Goal: Task Accomplishment & Management: Use online tool/utility

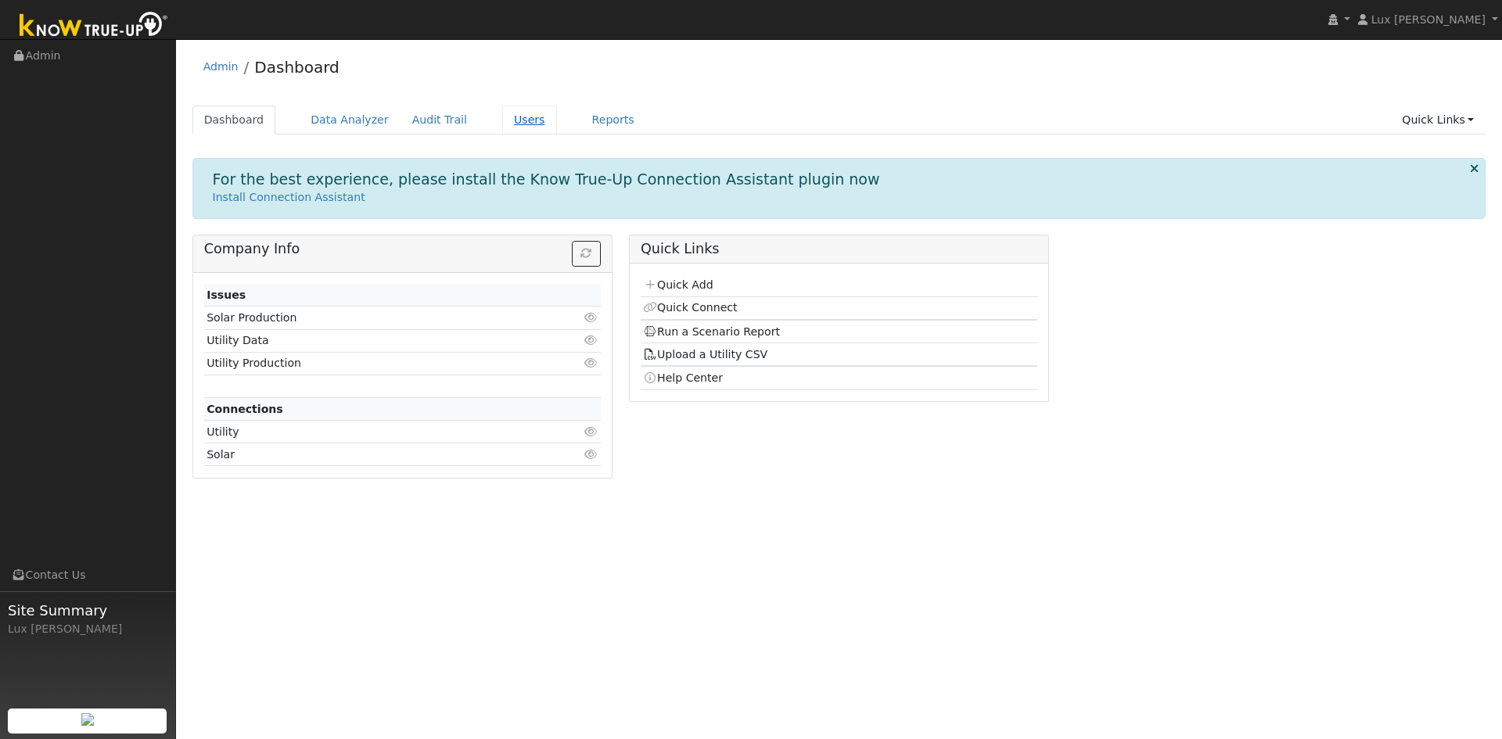
click at [502, 120] on link "Users" at bounding box center [529, 120] width 55 height 29
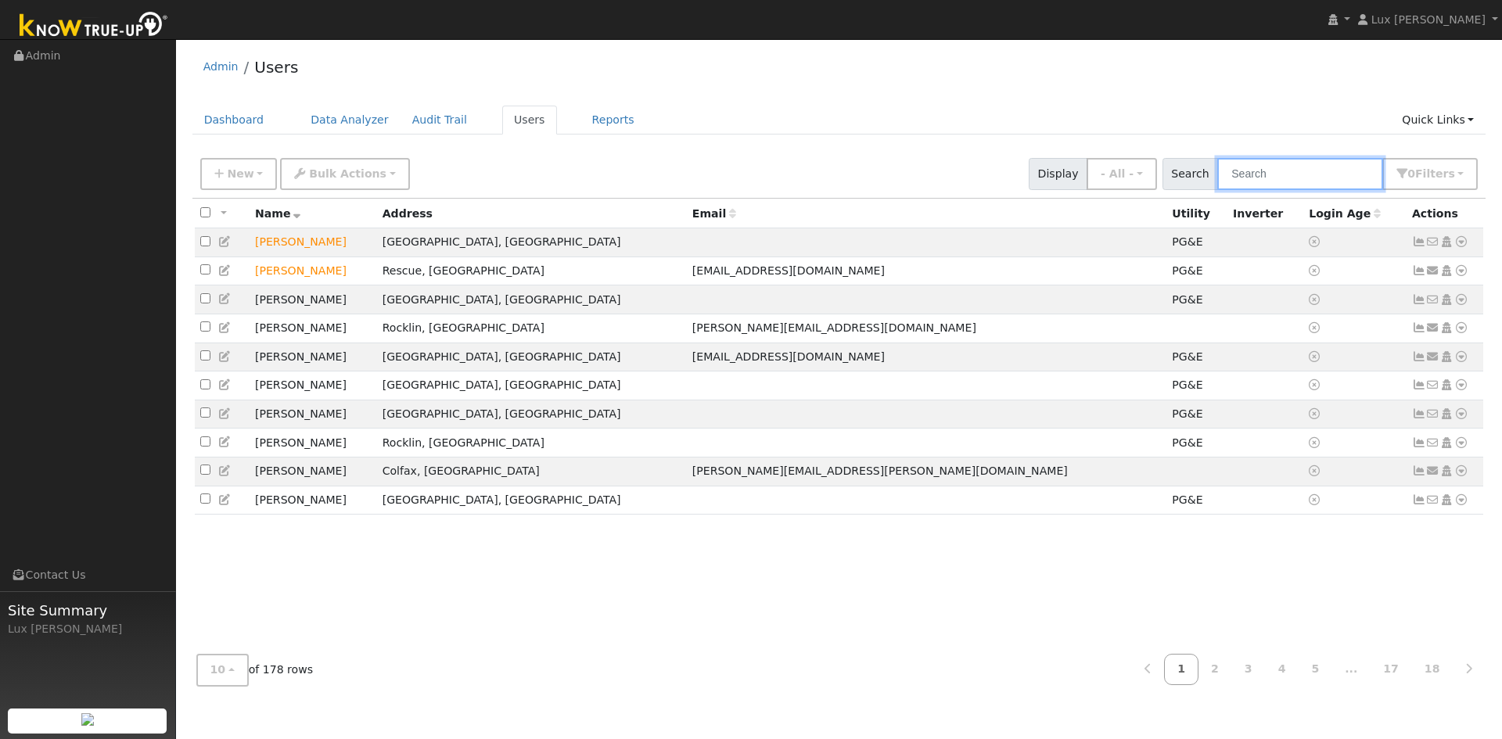
click at [1284, 160] on input "text" at bounding box center [1300, 174] width 166 height 32
paste input "[PERSON_NAME]"
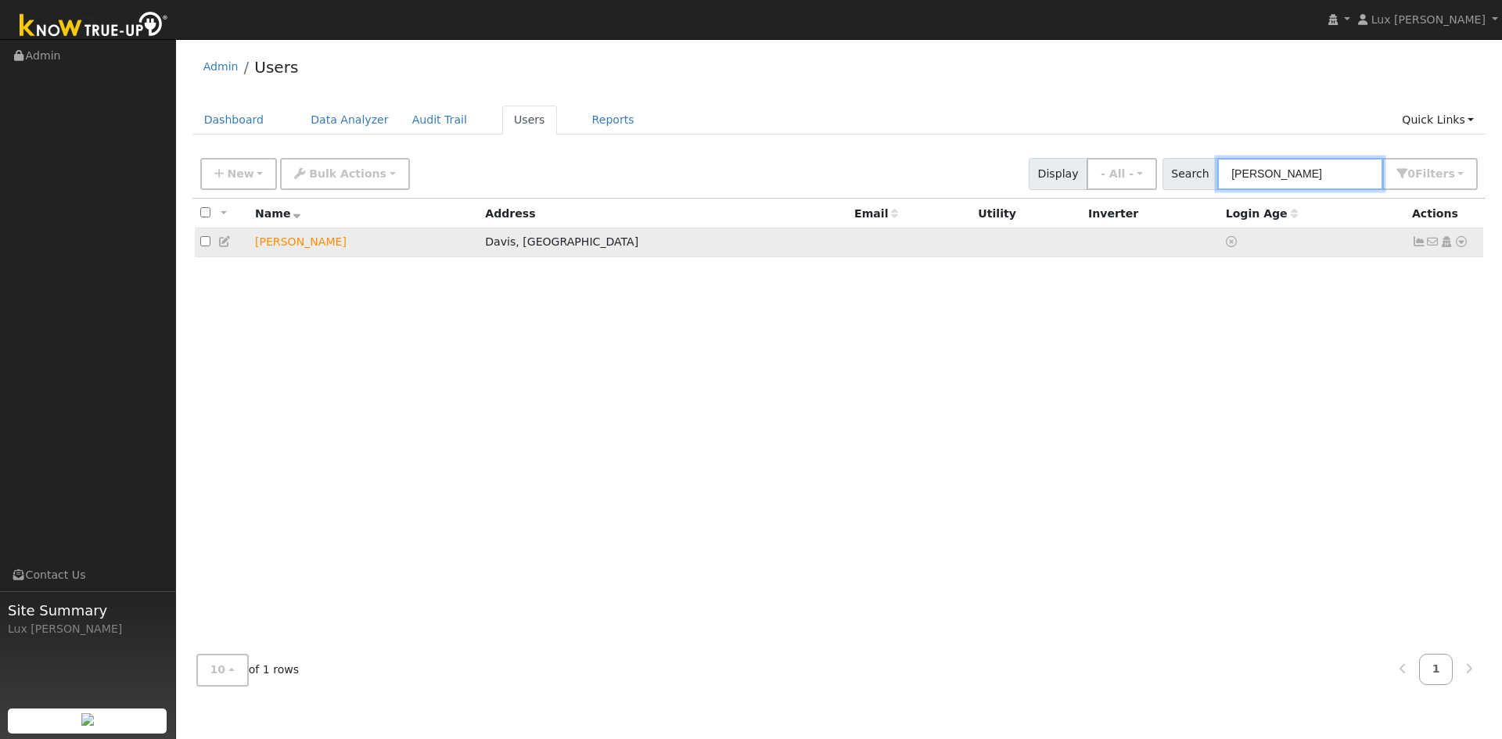
type input "[PERSON_NAME]"
click at [303, 245] on td "[PERSON_NAME]" at bounding box center [365, 242] width 230 height 29
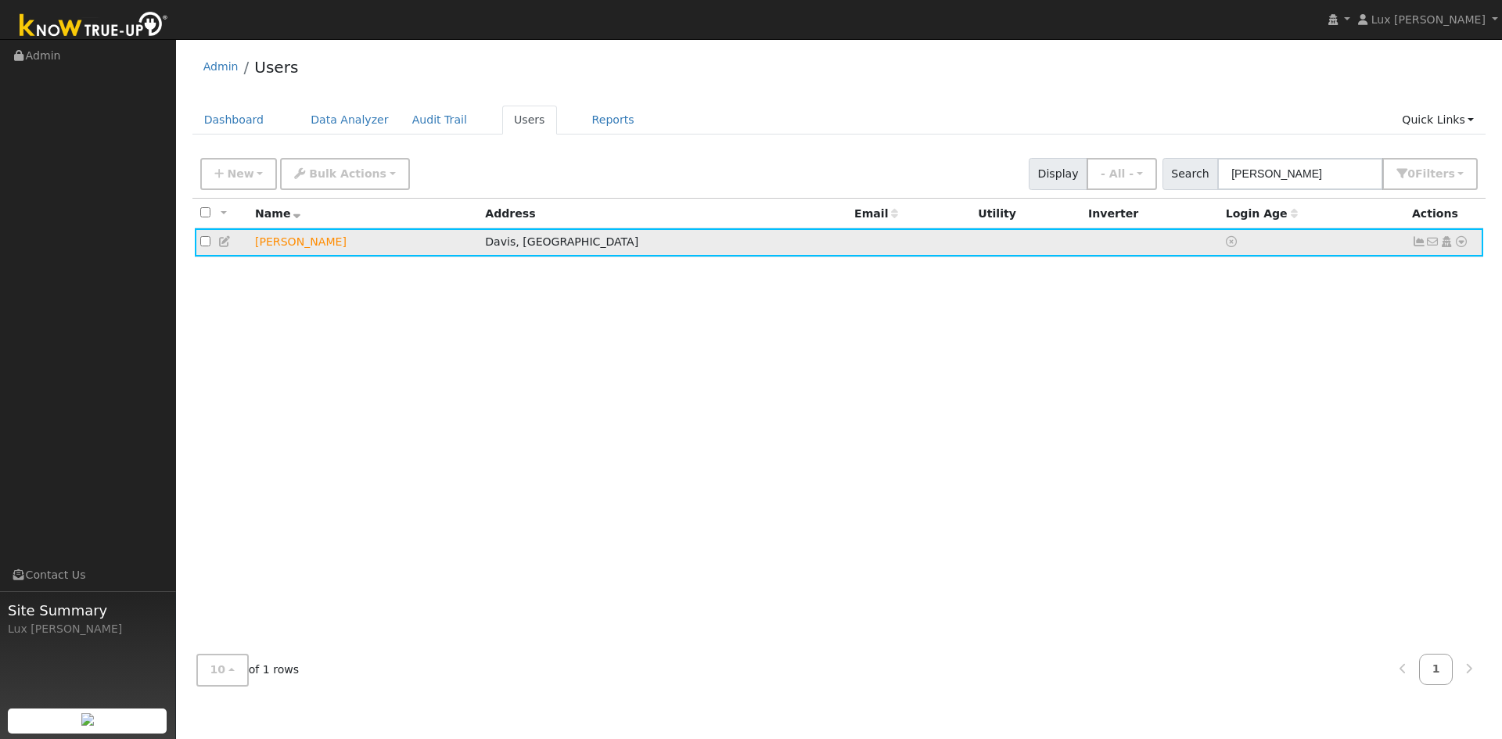
click at [1461, 246] on icon at bounding box center [1461, 241] width 14 height 11
click at [1323, 359] on link "Utility" at bounding box center [1298, 361] width 109 height 22
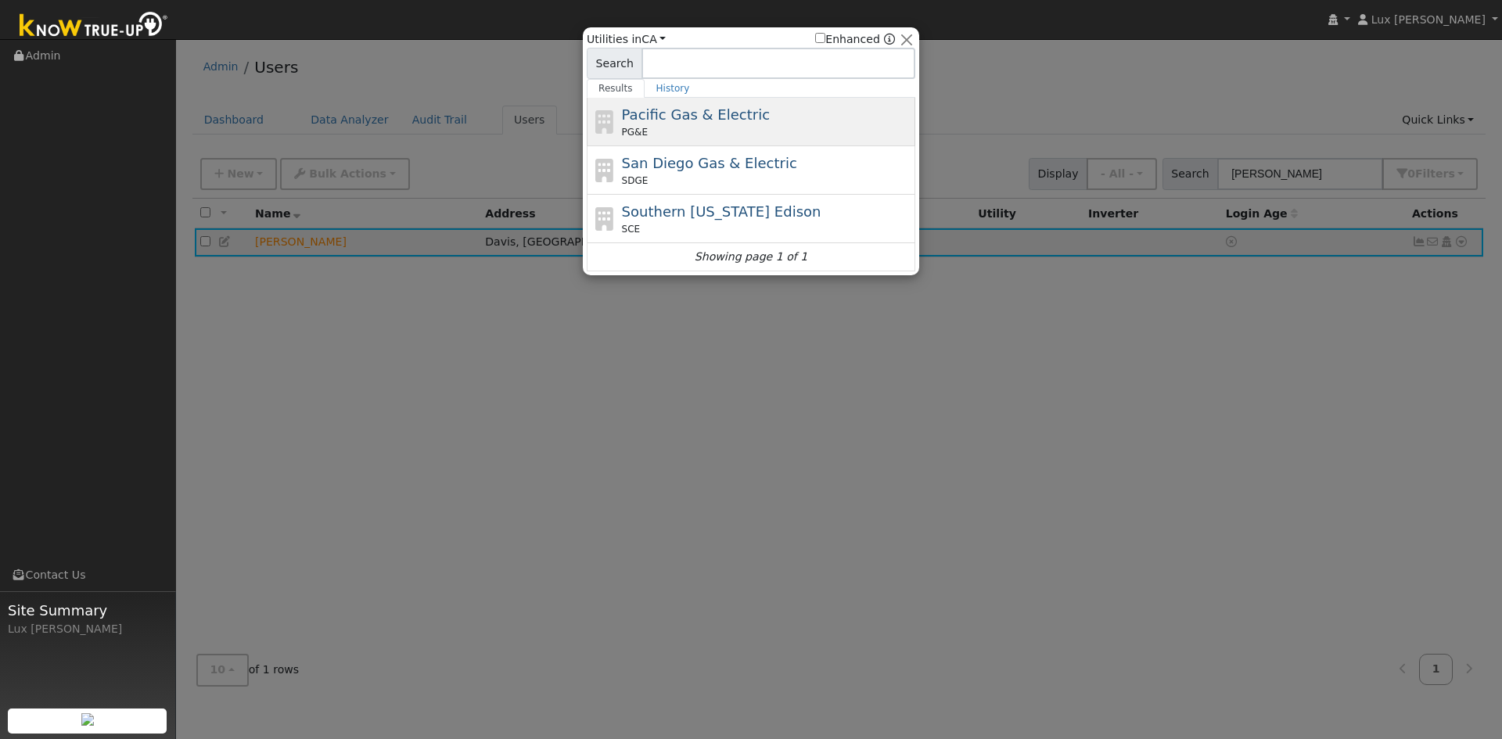
click at [698, 117] on span "Pacific Gas & Electric" at bounding box center [696, 114] width 148 height 16
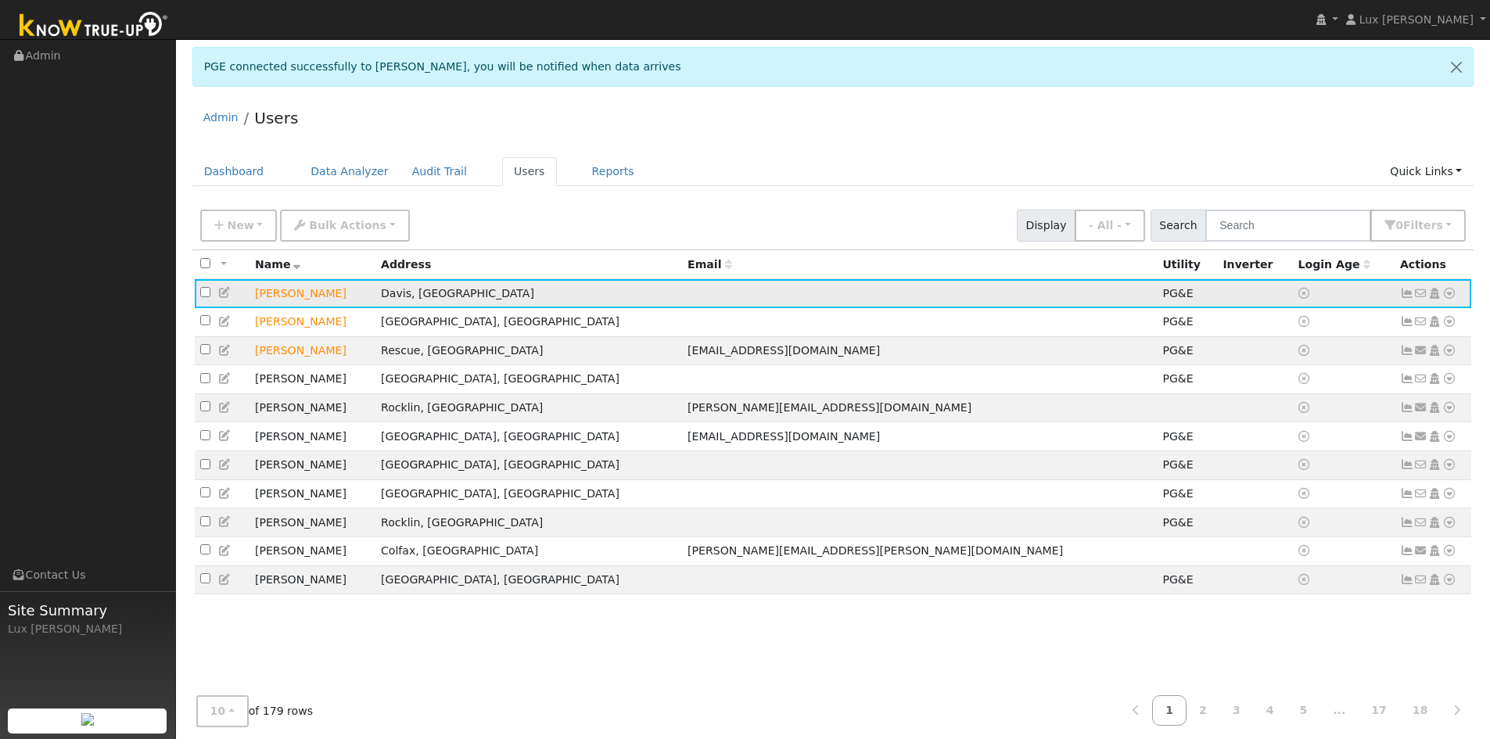
click at [1452, 299] on icon at bounding box center [1449, 293] width 14 height 11
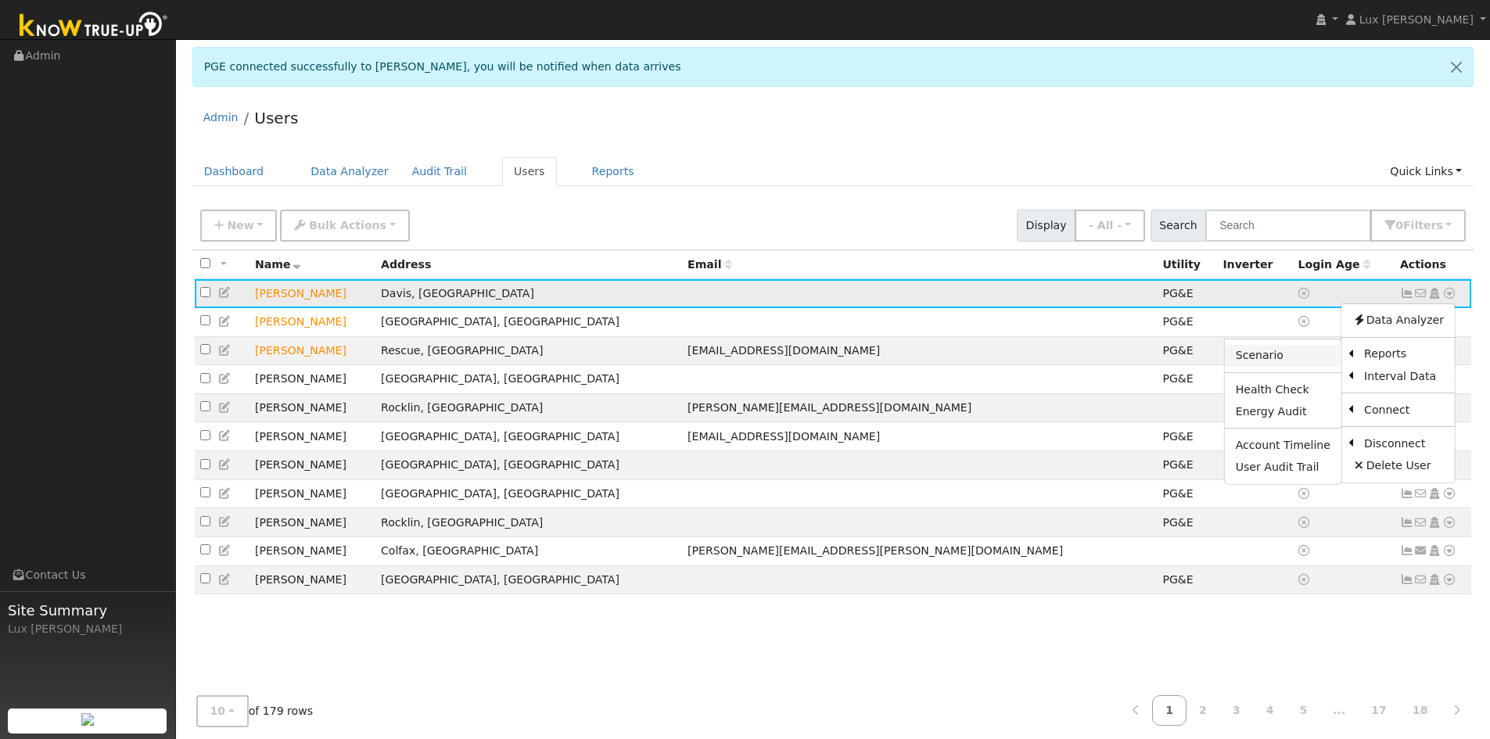
click at [1297, 357] on link "Scenario" at bounding box center [1283, 356] width 117 height 22
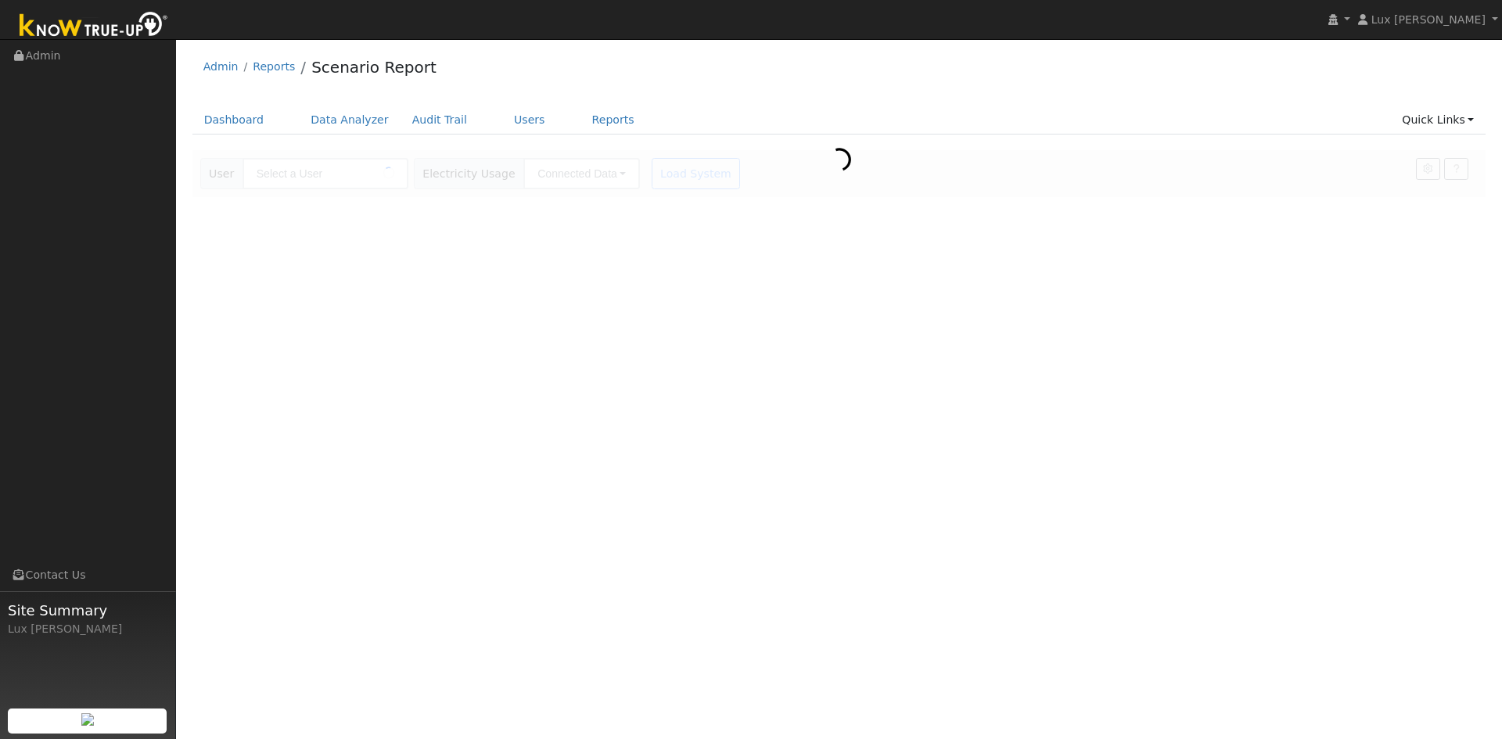
type input "[PERSON_NAME]"
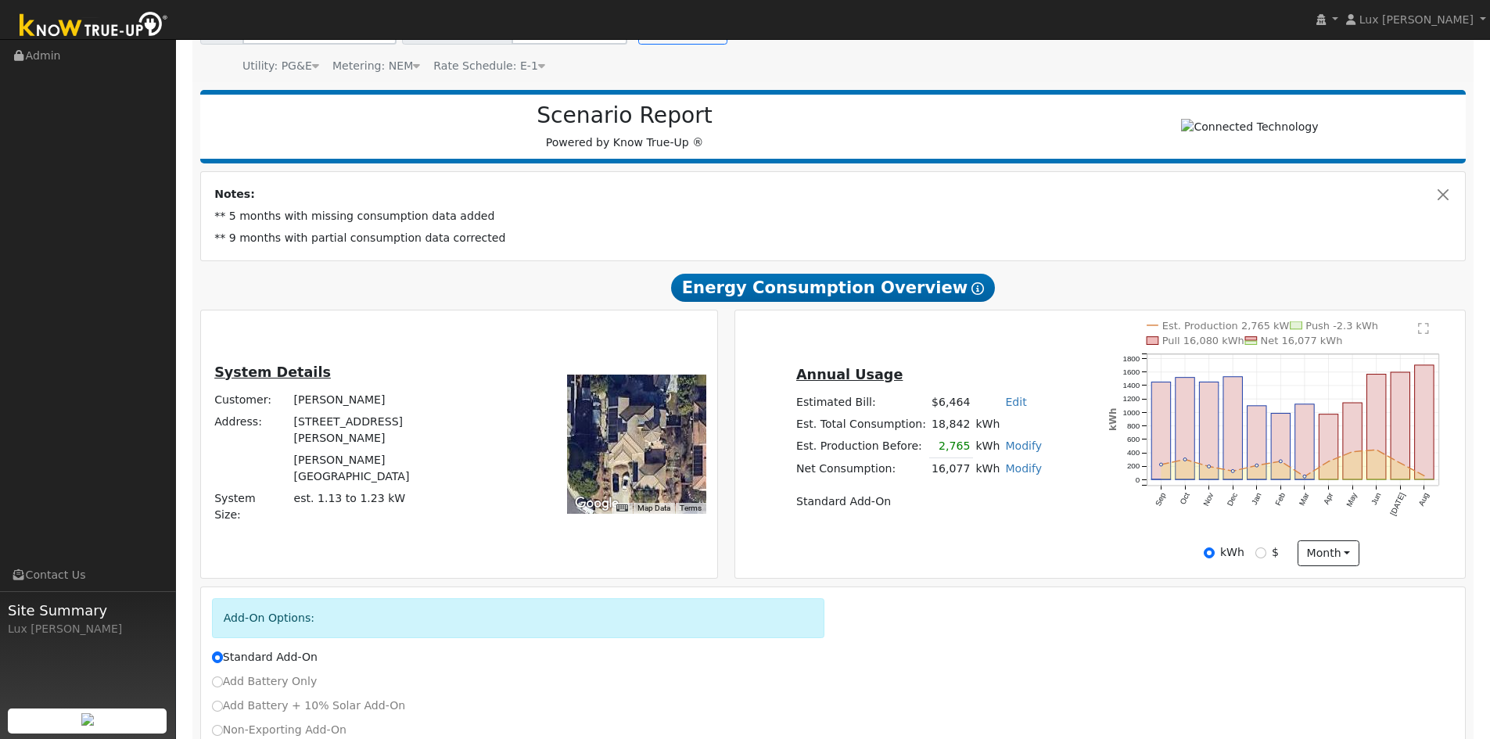
scroll to position [156, 0]
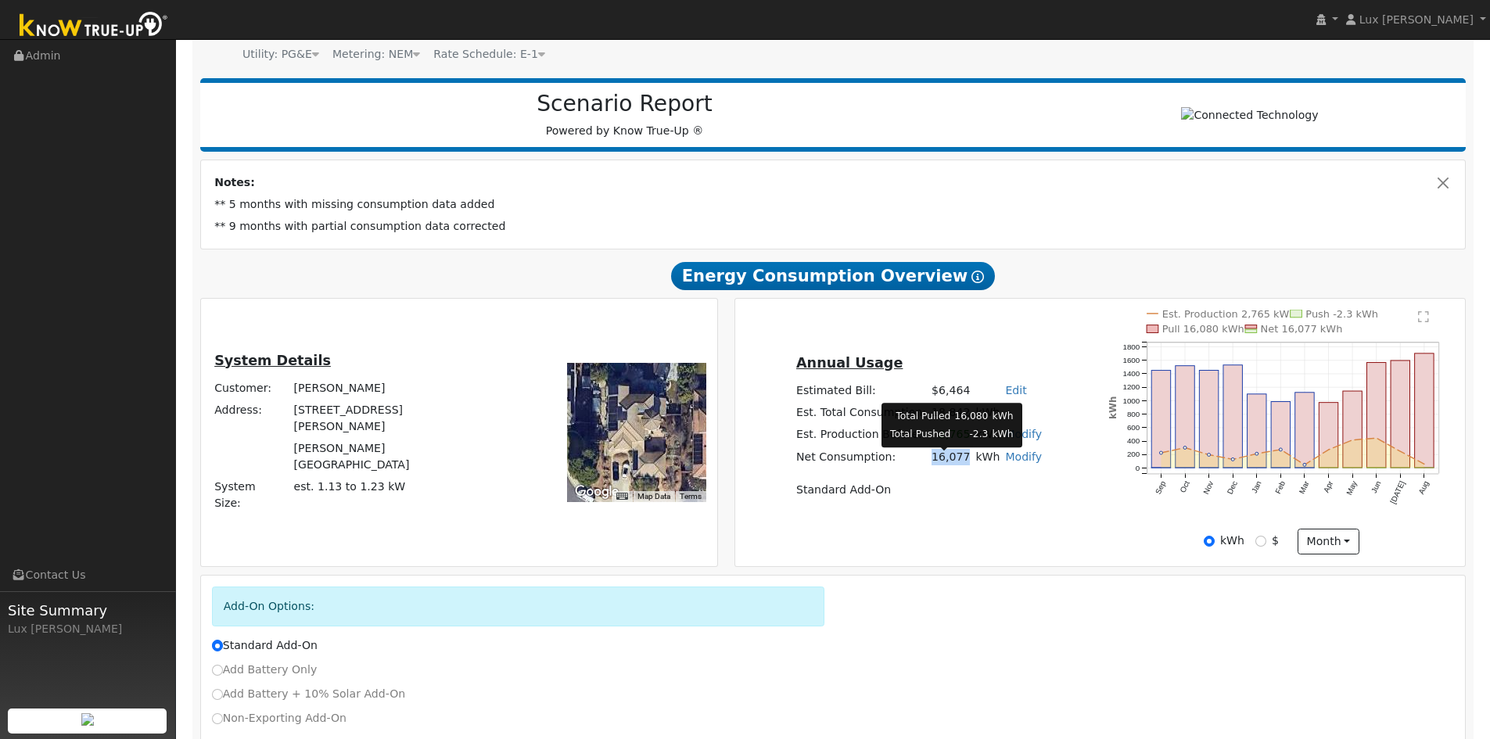
drag, startPoint x: 961, startPoint y: 462, endPoint x: 928, endPoint y: 469, distance: 33.6
click at [929, 469] on td "16,077" at bounding box center [951, 457] width 44 height 23
copy td "16,077"
